Goal: Task Accomplishment & Management: Manage account settings

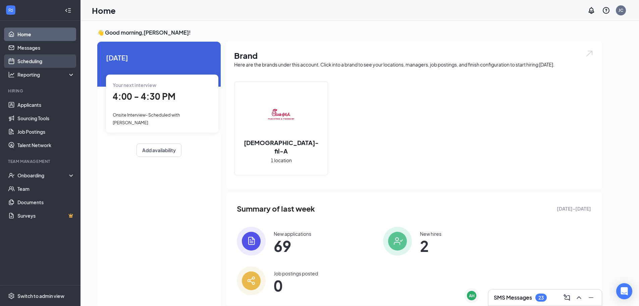
click at [44, 63] on link "Scheduling" at bounding box center [45, 60] width 57 height 13
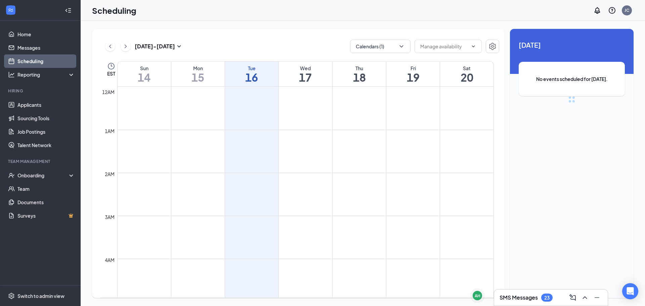
scroll to position [330, 0]
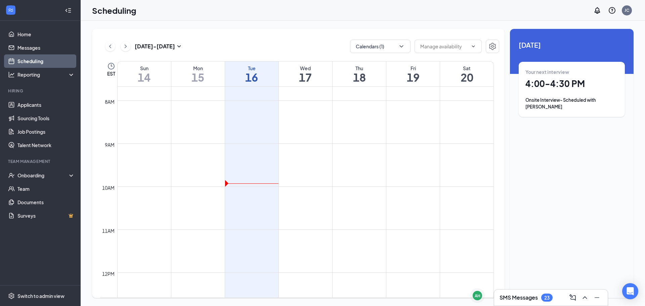
drag, startPoint x: 43, startPoint y: 62, endPoint x: 277, endPoint y: 11, distance: 239.5
click at [277, 11] on div "Scheduling JC" at bounding box center [363, 10] width 564 height 21
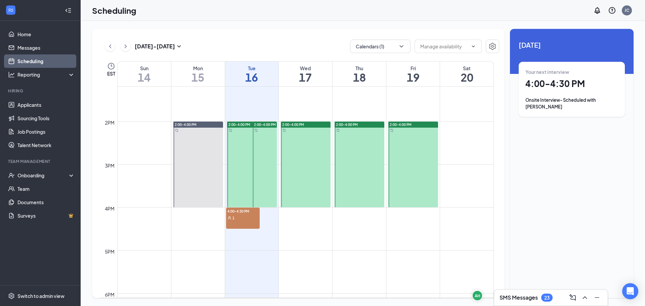
scroll to position [599, 0]
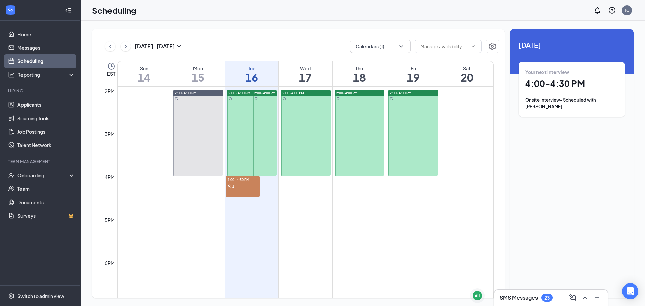
click at [238, 191] on div "4:00-4:30 PM 1" at bounding box center [243, 186] width 34 height 21
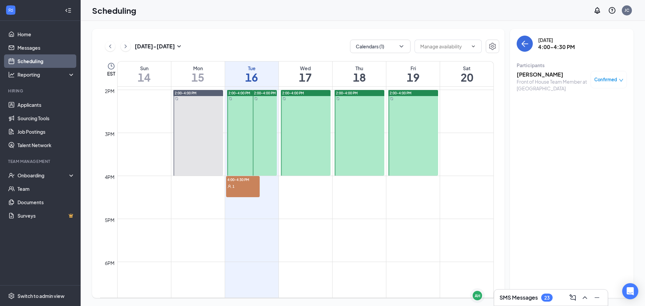
click at [532, 75] on h3 "Marques Kidd Jr" at bounding box center [551, 74] width 70 height 7
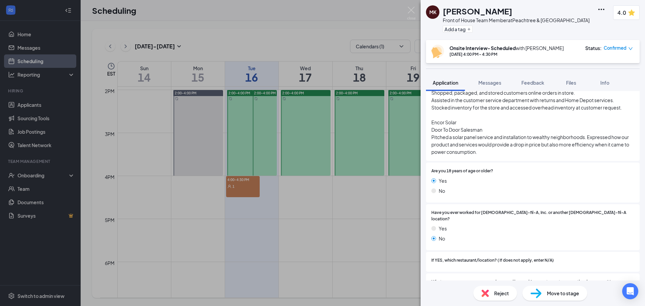
scroll to position [201, 0]
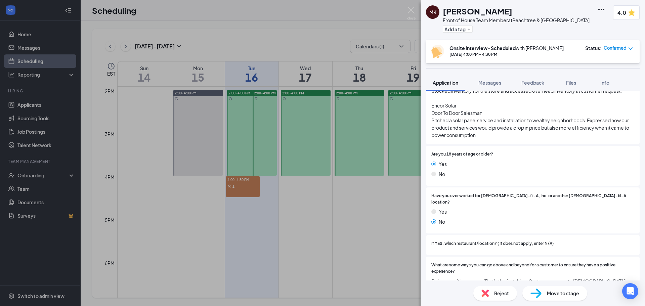
drag, startPoint x: 384, startPoint y: 181, endPoint x: 336, endPoint y: 203, distance: 53.2
click at [336, 203] on div "MK Marques Kidd Jr Front of House Team Member at Peachtree & Piedmont Add a tag…" at bounding box center [322, 153] width 645 height 306
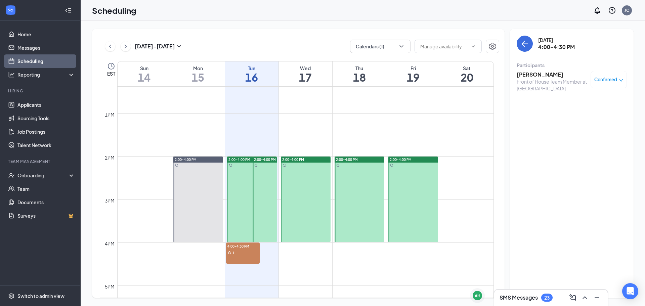
scroll to position [531, 0]
click at [527, 297] on h3 "SMS Messages" at bounding box center [518, 297] width 38 height 7
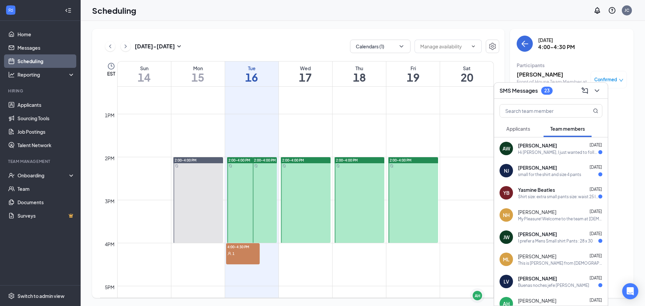
click at [466, 145] on td at bounding box center [305, 140] width 376 height 11
click at [548, 95] on div "SMS Messages 23" at bounding box center [550, 90] width 103 height 10
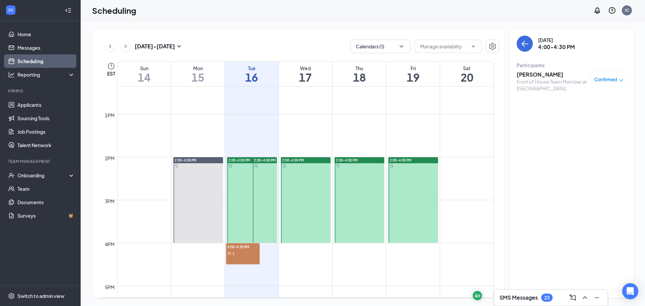
click at [518, 233] on div "Tuesday, Sep 16 4:00-4:30 PM Participants Marques Kidd Jr Front of House Team M…" at bounding box center [572, 163] width 124 height 269
drag, startPoint x: 518, startPoint y: 233, endPoint x: 473, endPoint y: 181, distance: 69.3
click at [473, 181] on td at bounding box center [305, 183] width 376 height 11
click at [553, 170] on div "Tuesday, Sep 16 4:00-4:30 PM Participants Marques Kidd Jr Front of House Team M…" at bounding box center [572, 163] width 124 height 269
click at [535, 75] on h3 "Marques Kidd Jr" at bounding box center [551, 74] width 70 height 7
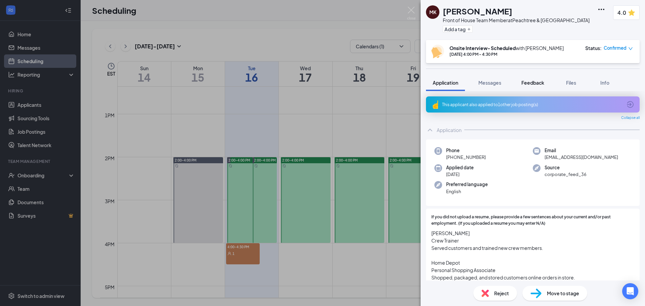
click at [537, 82] on span "Feedback" at bounding box center [532, 83] width 23 height 6
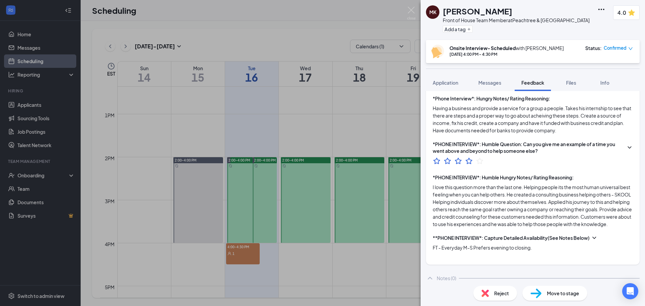
scroll to position [539, 0]
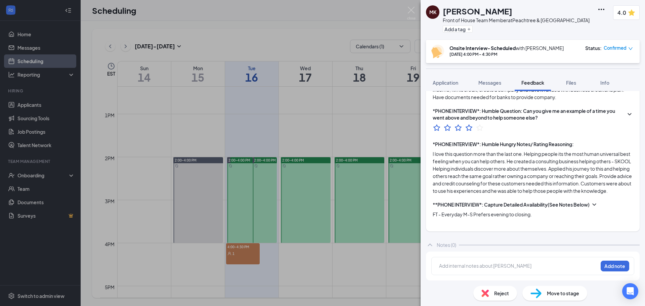
click at [390, 265] on div "MK Marques Kidd Jr Front of House Team Member at Peachtree & Piedmont Add a tag…" at bounding box center [322, 153] width 645 height 306
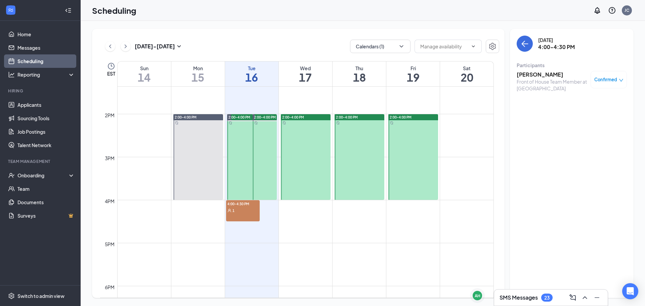
scroll to position [565, 0]
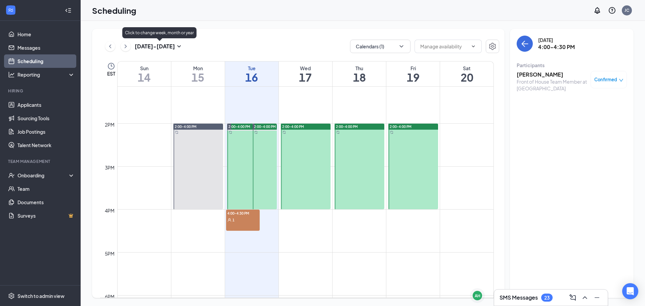
drag, startPoint x: 168, startPoint y: 78, endPoint x: 237, endPoint y: 186, distance: 127.9
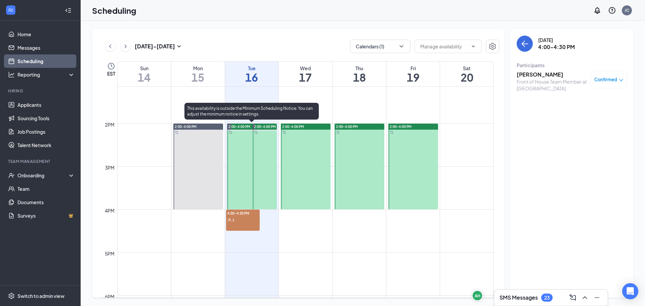
drag, startPoint x: 237, startPoint y: 186, endPoint x: 557, endPoint y: 155, distance: 321.3
click at [557, 155] on div "Tuesday, Sep 16 4:00-4:30 PM Participants Marques Kidd Jr Front of House Team M…" at bounding box center [572, 163] width 124 height 269
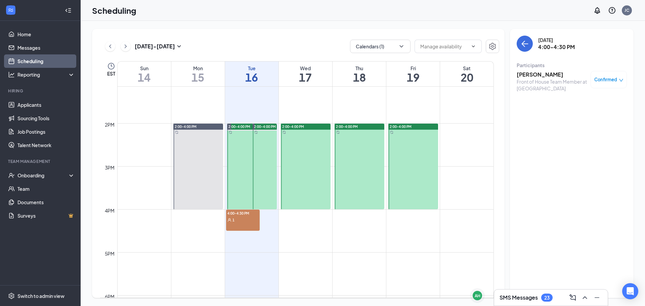
click at [533, 294] on h3 "SMS Messages" at bounding box center [518, 297] width 38 height 7
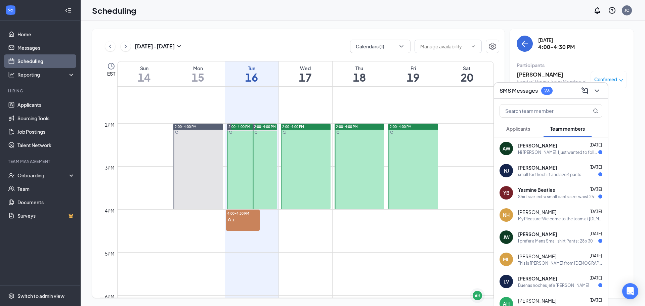
click at [460, 203] on td at bounding box center [305, 203] width 376 height 11
